Goal: Information Seeking & Learning: Learn about a topic

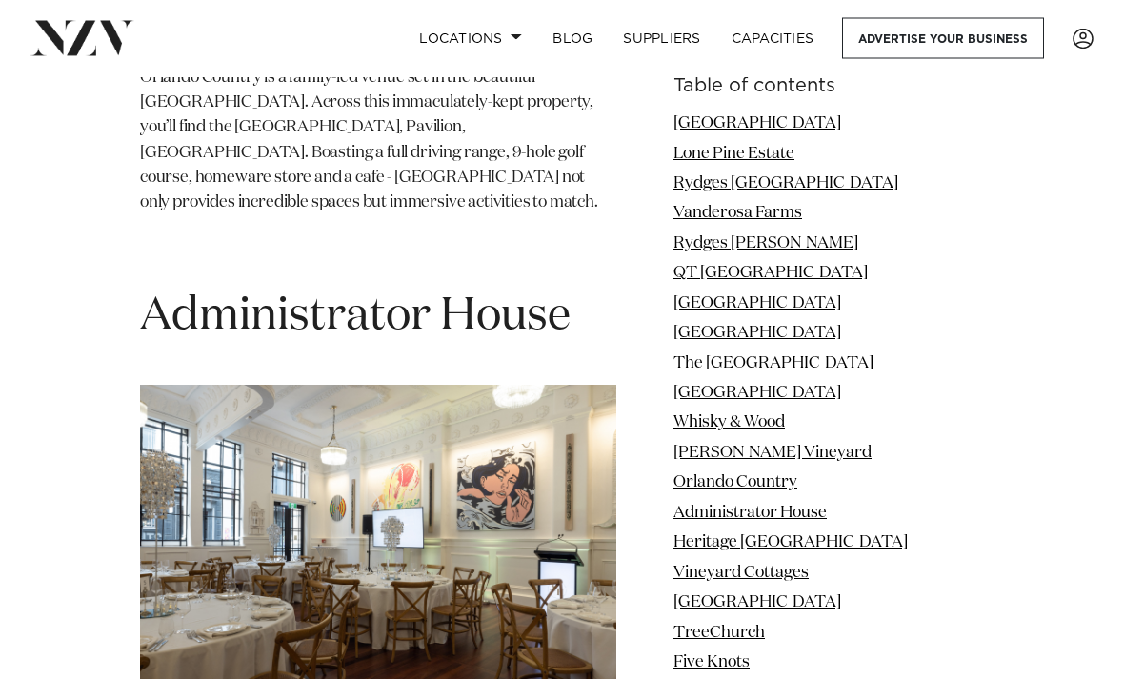
scroll to position [10889, 0]
click at [471, 45] on link "Locations" at bounding box center [470, 38] width 133 height 41
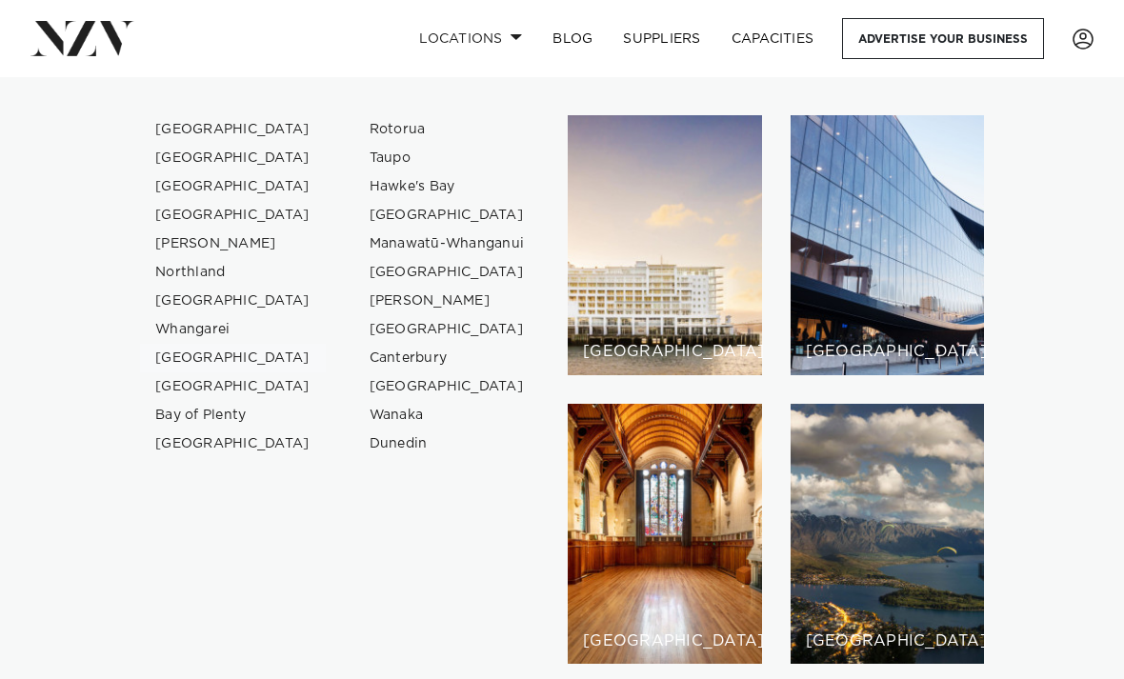
click at [173, 359] on link "[GEOGRAPHIC_DATA]" at bounding box center [233, 358] width 186 height 29
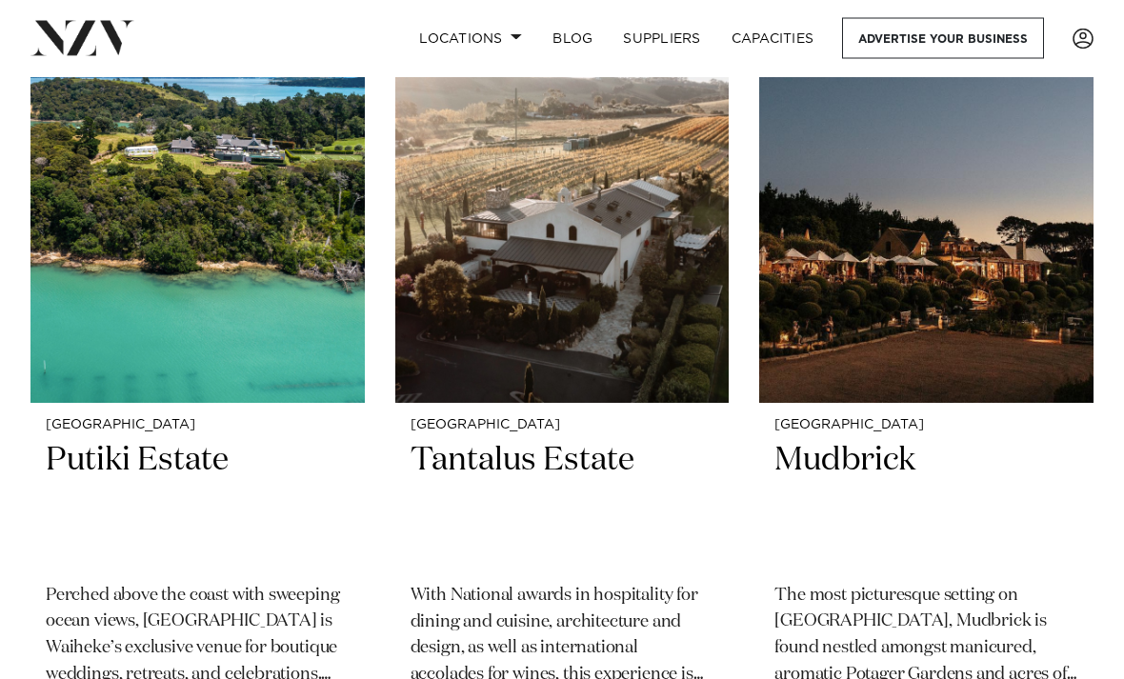
scroll to position [985, 0]
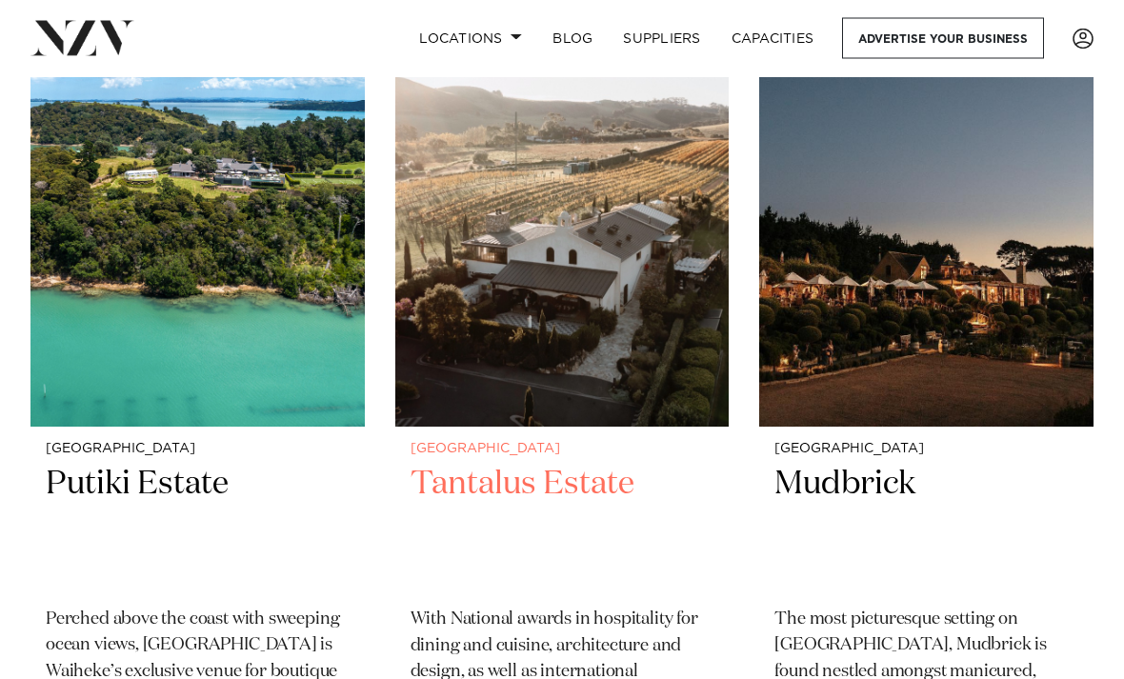
click at [522, 277] on img at bounding box center [562, 203] width 334 height 448
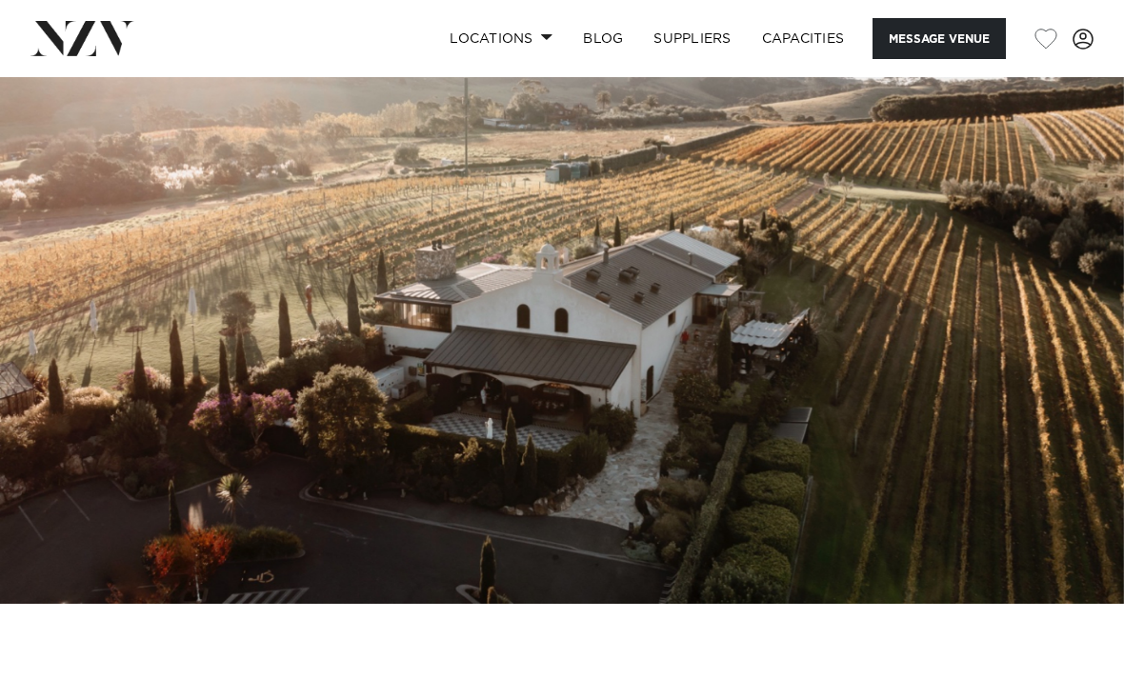
click at [536, 455] on img at bounding box center [562, 340] width 1124 height 527
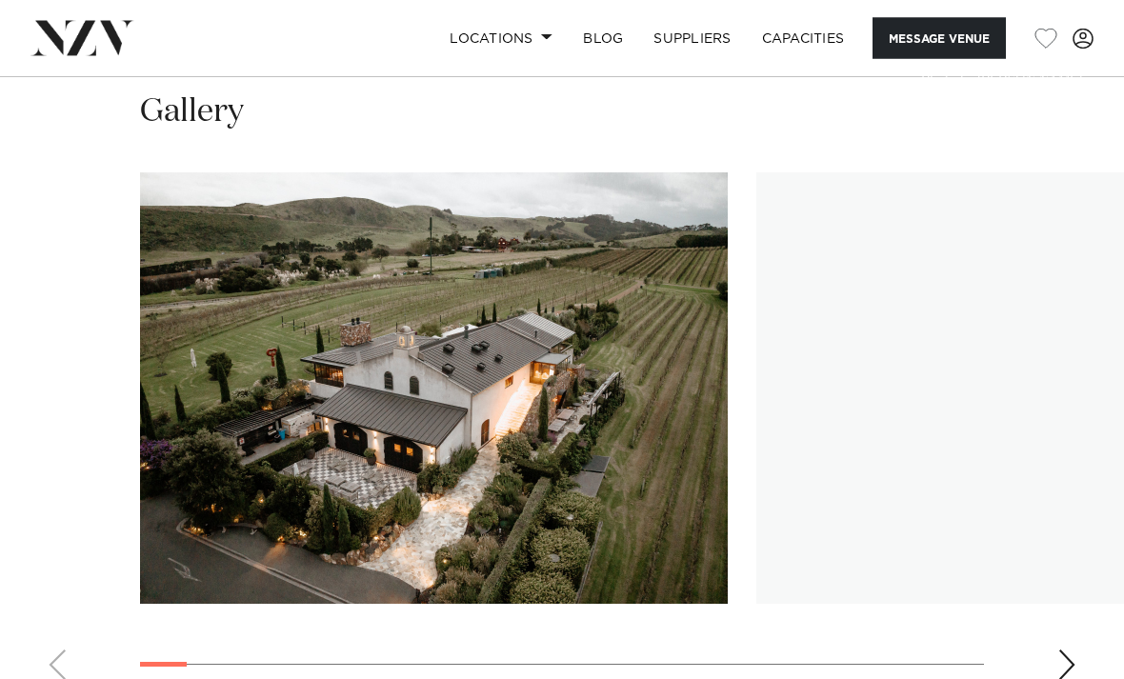
scroll to position [2225, 0]
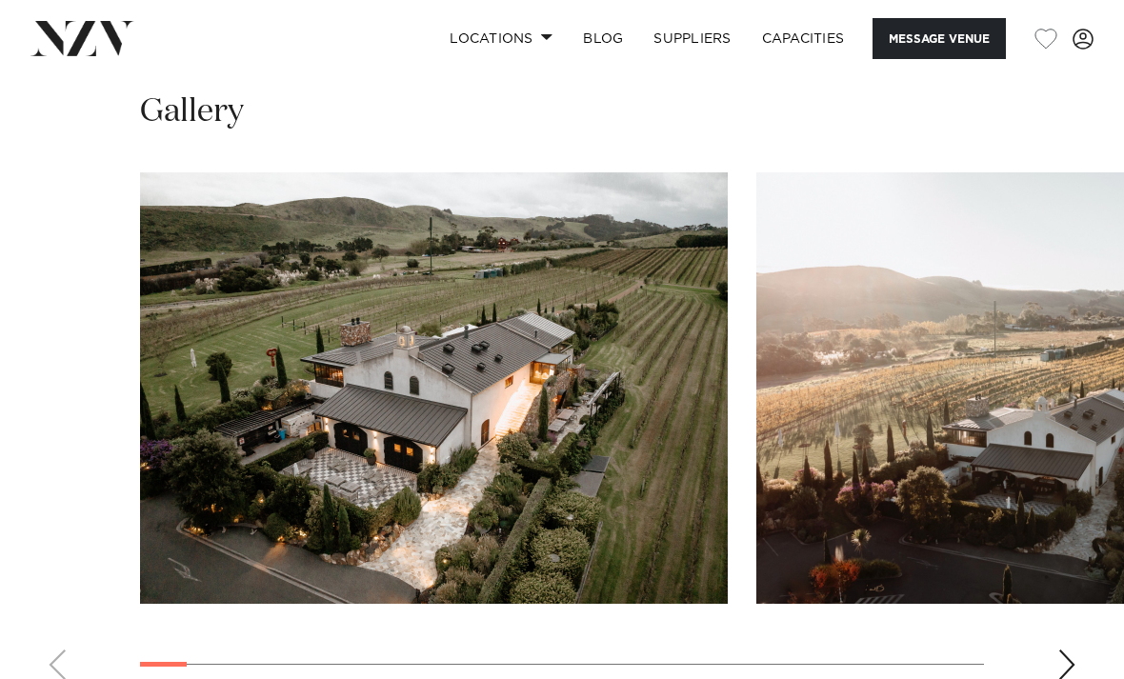
click at [1064, 649] on div "Next slide" at bounding box center [1066, 664] width 19 height 30
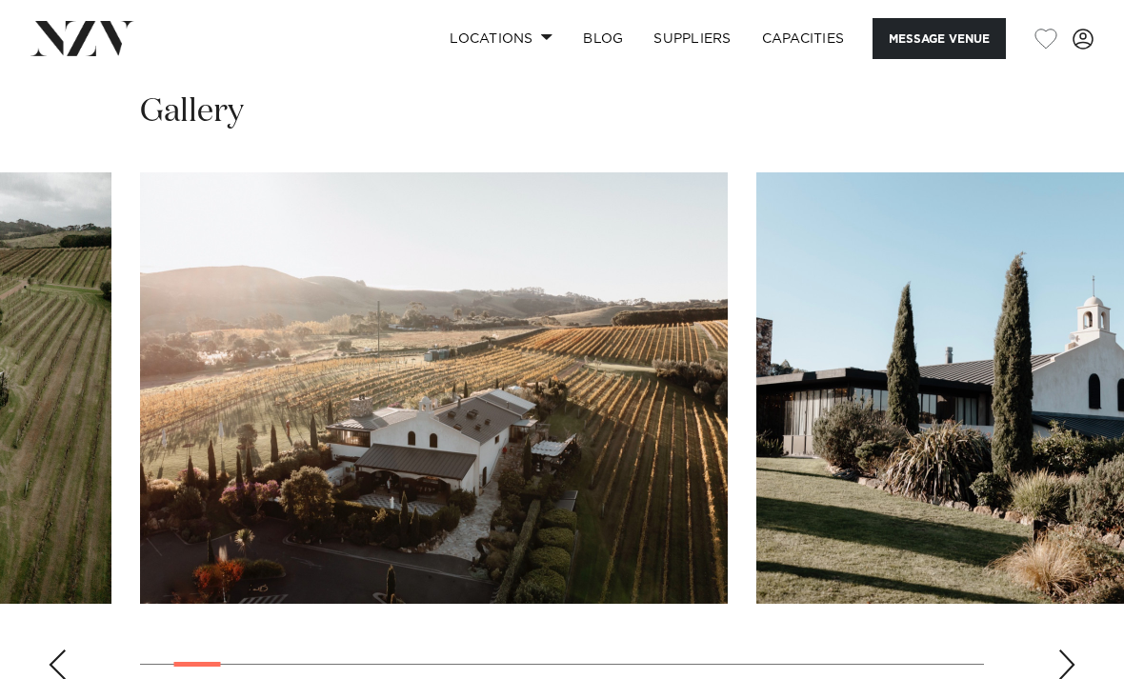
click at [1067, 649] on div "Next slide" at bounding box center [1066, 664] width 19 height 30
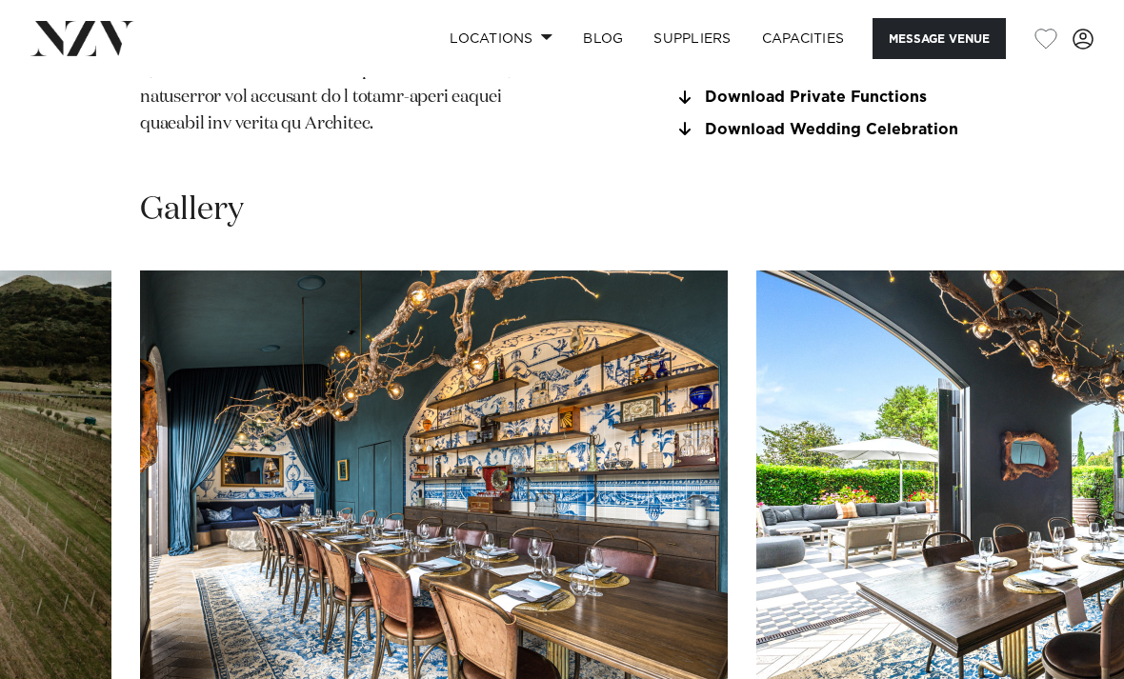
scroll to position [2133, 0]
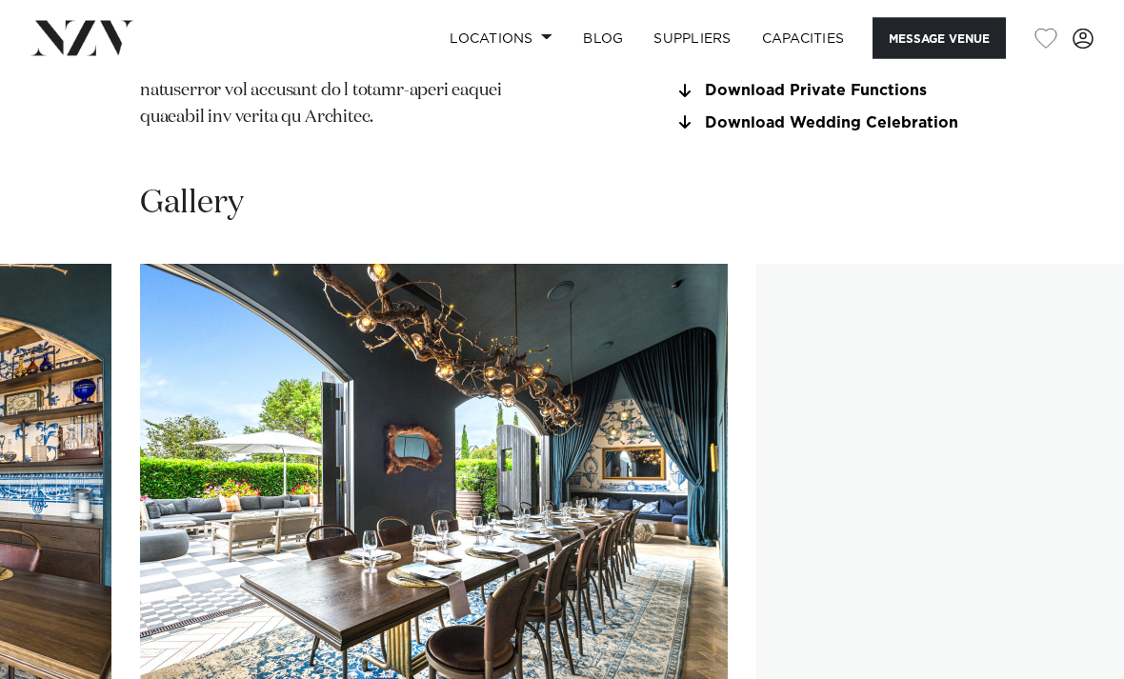
click at [727, 599] on img "8 / 25" at bounding box center [433, 480] width 587 height 431
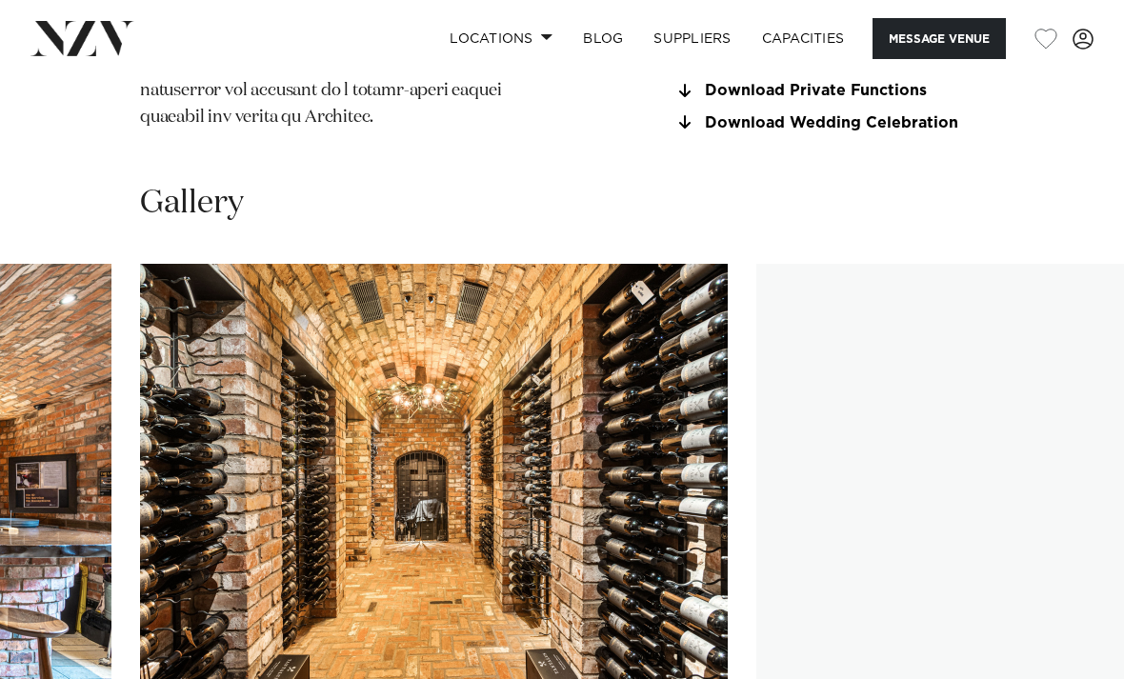
click at [985, 575] on img "11 / 25" at bounding box center [1049, 479] width 587 height 431
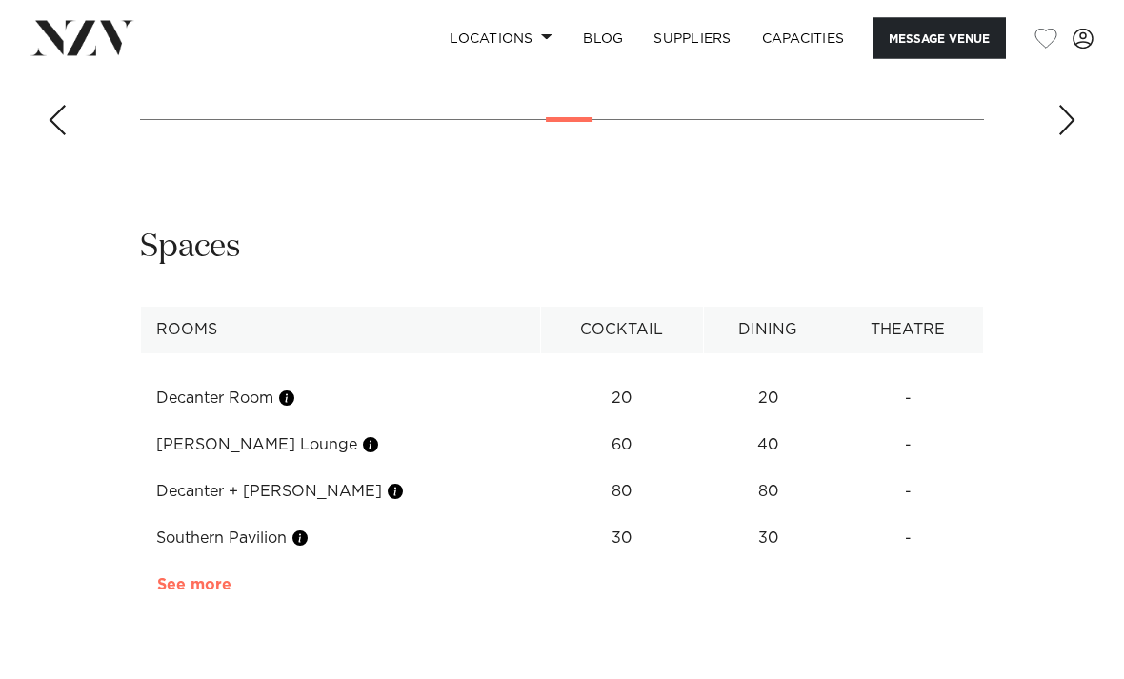
click at [182, 578] on link "See more" at bounding box center [231, 585] width 149 height 15
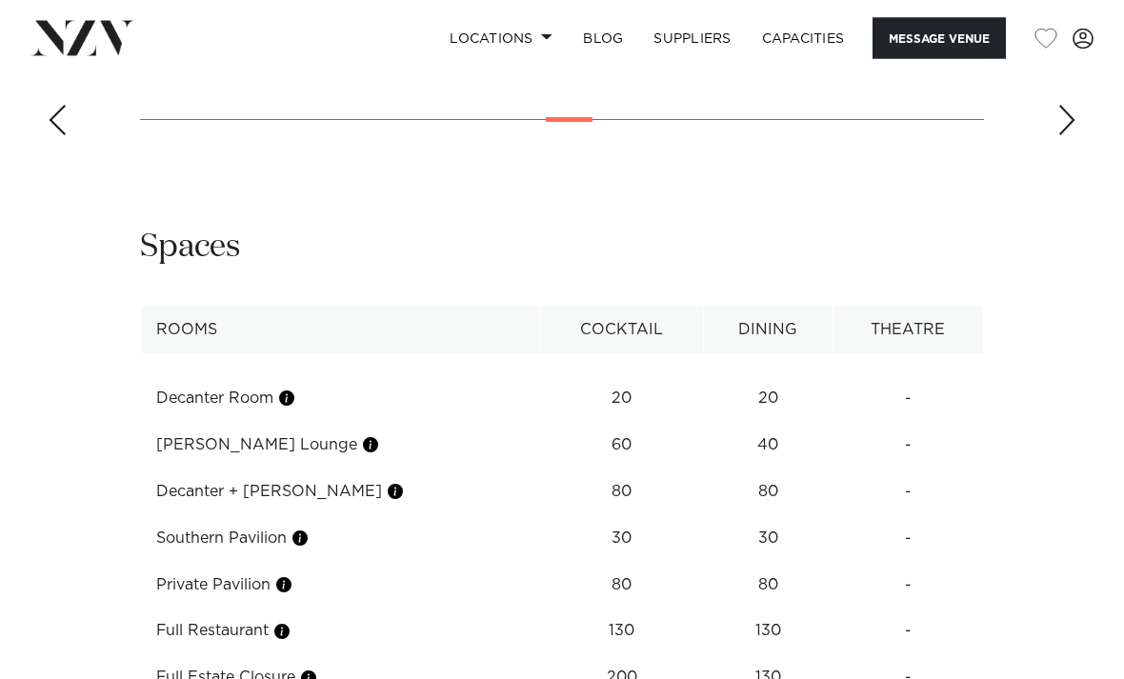
scroll to position [2770, 0]
click at [283, 622] on button "button" at bounding box center [281, 631] width 19 height 19
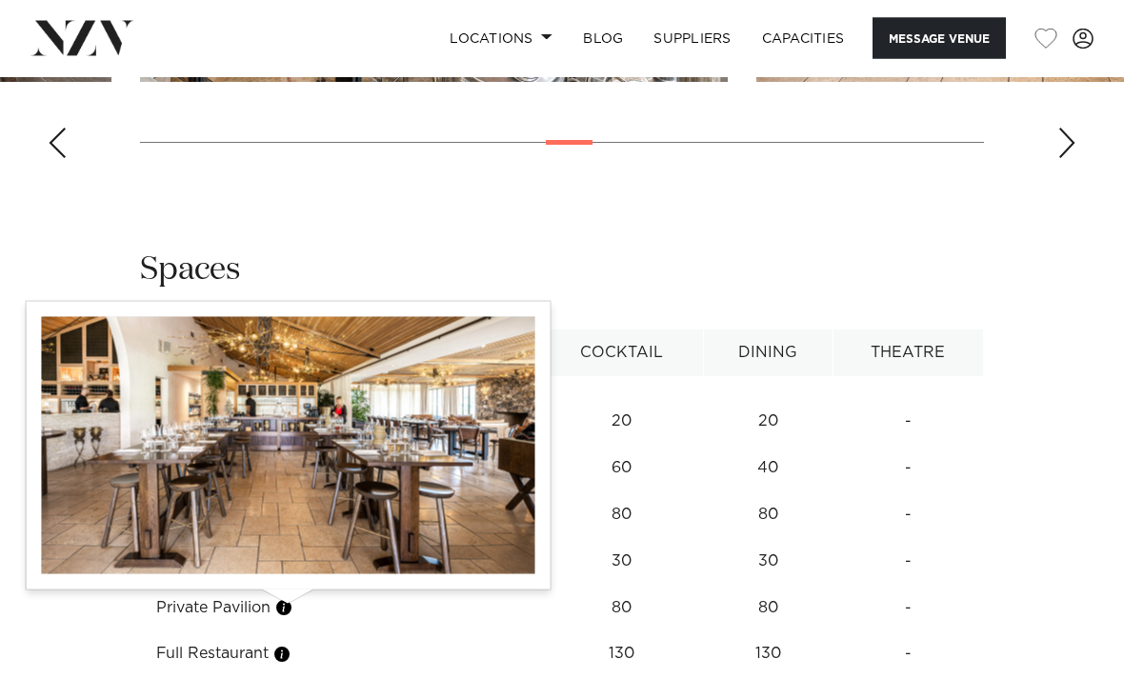
scroll to position [2737, 0]
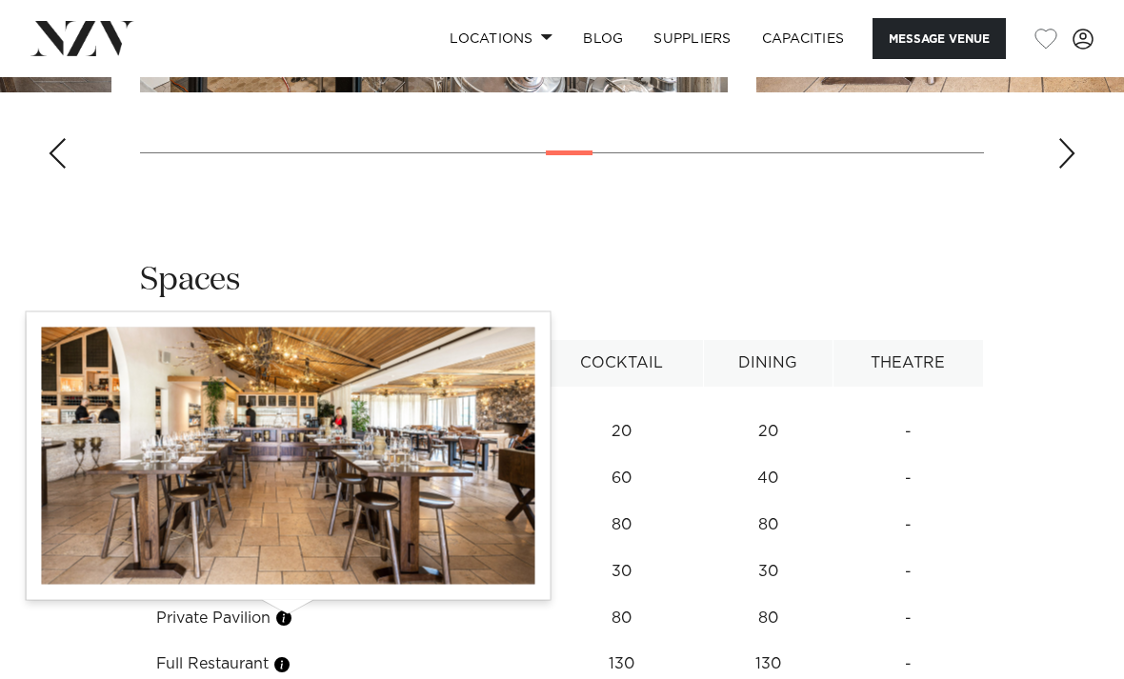
click at [269, 260] on div "Spaces" at bounding box center [562, 281] width 844 height 43
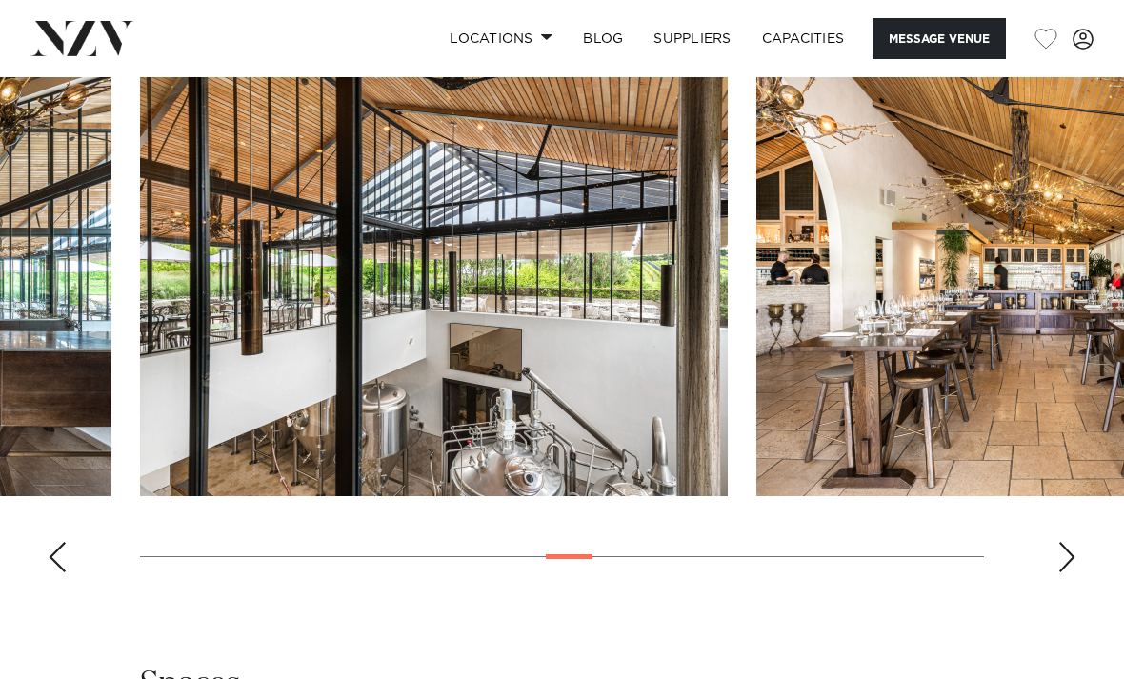
scroll to position [2264, 0]
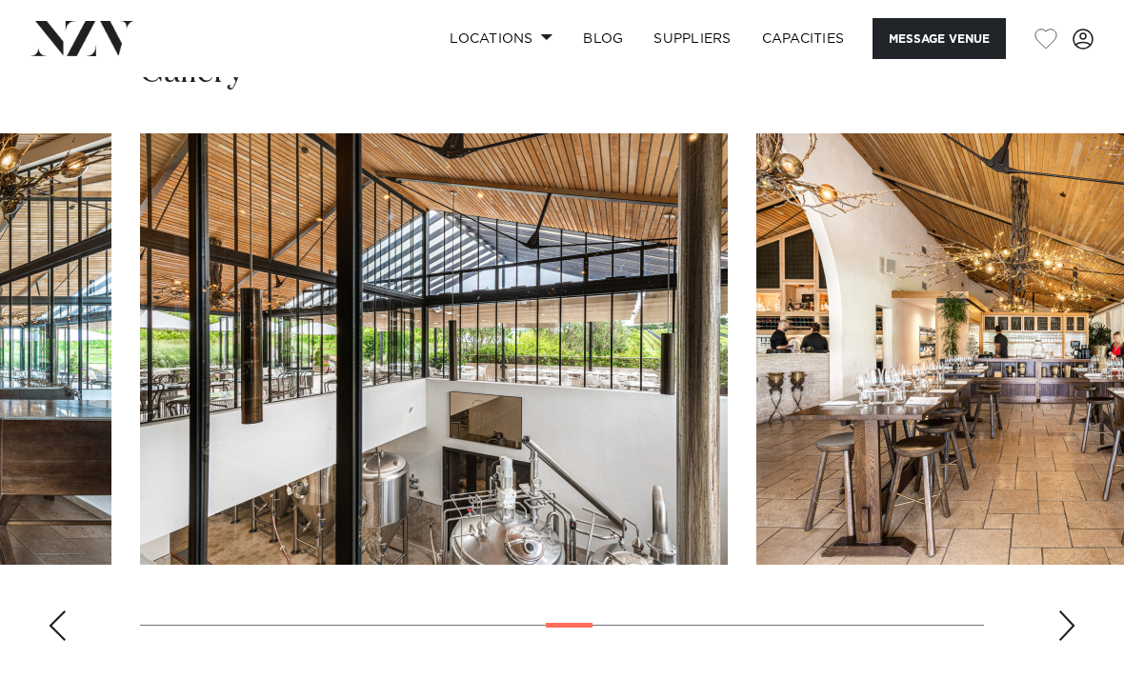
click at [1063, 610] on div "Next slide" at bounding box center [1066, 625] width 19 height 30
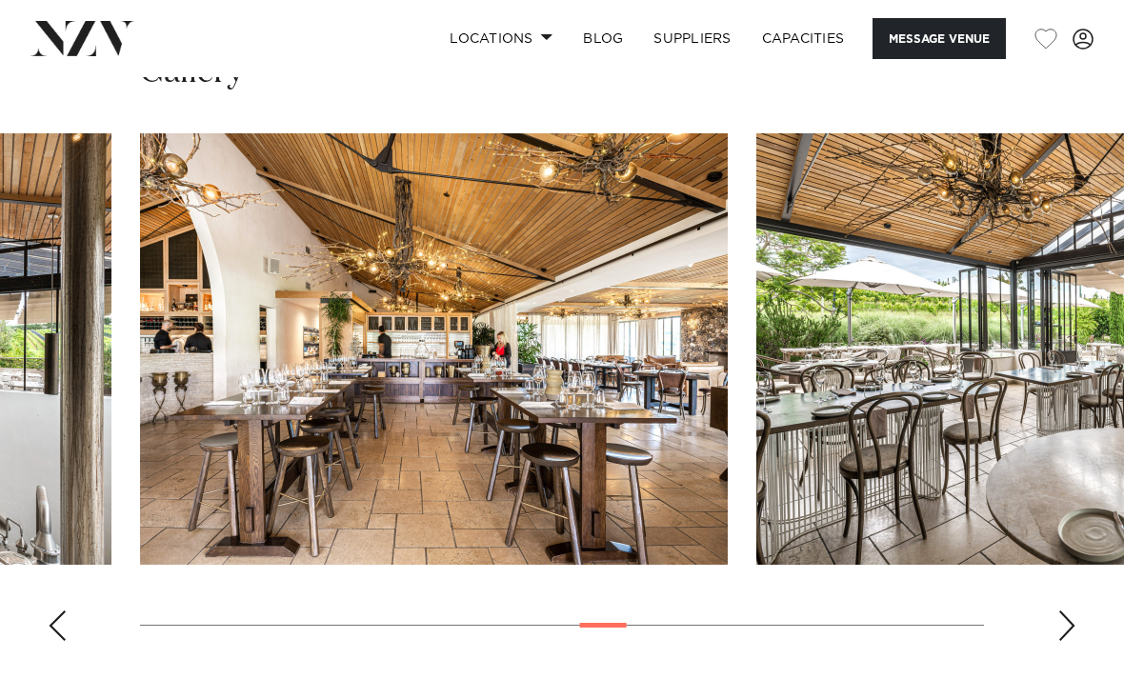
click at [1063, 610] on div "Next slide" at bounding box center [1066, 625] width 19 height 30
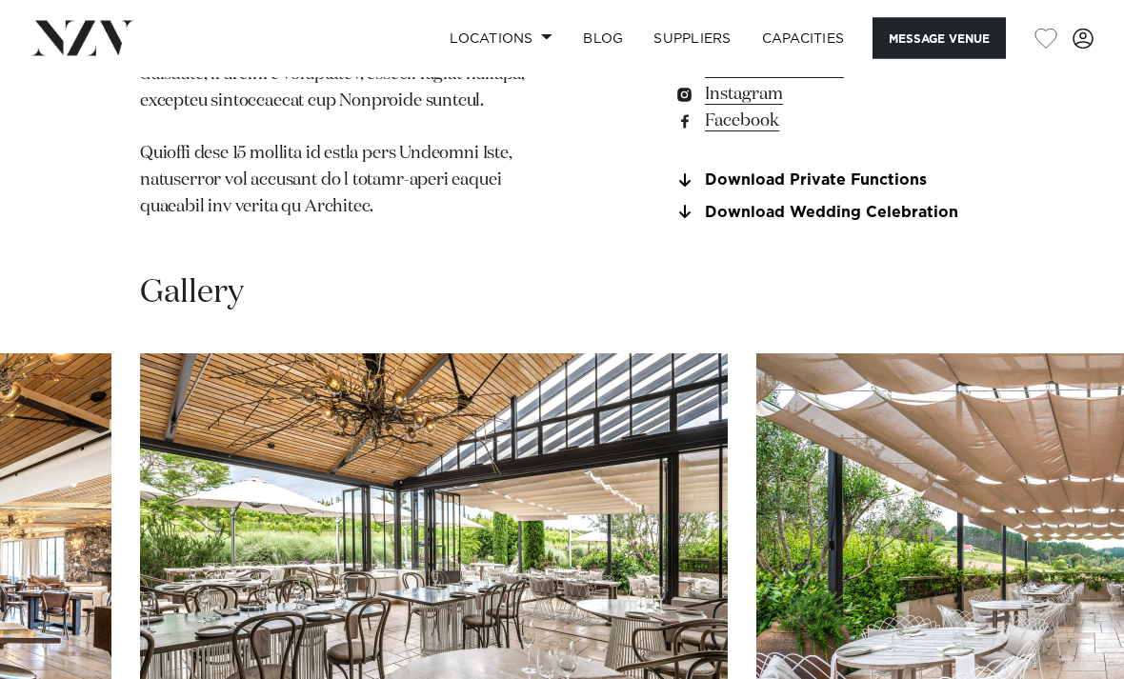
scroll to position [2031, 0]
